Goal: Check status

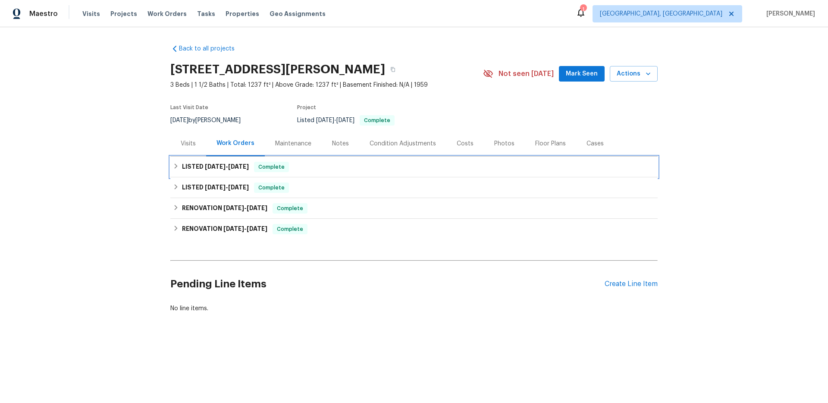
click at [243, 169] on span "[DATE]" at bounding box center [238, 167] width 21 height 6
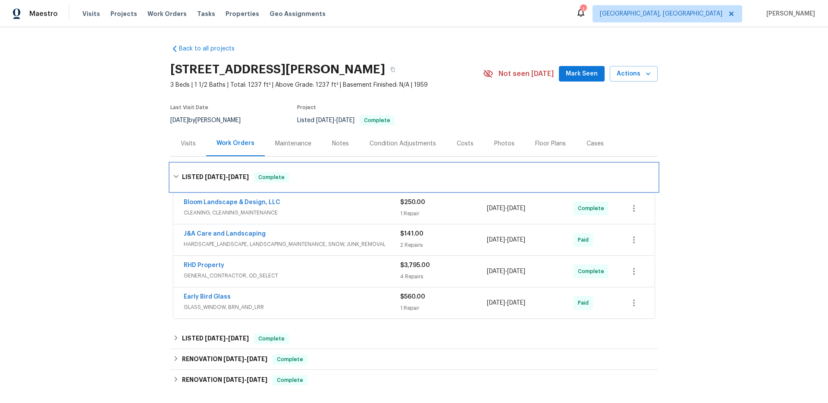
click at [308, 181] on div "LISTED [DATE] - [DATE] Complete" at bounding box center [414, 177] width 482 height 10
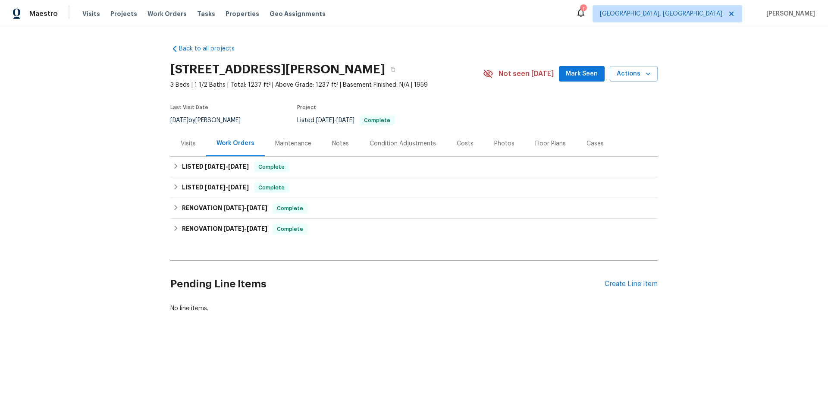
click at [189, 142] on div "Visits" at bounding box center [188, 143] width 15 height 9
